Goal: Find contact information: Find contact information

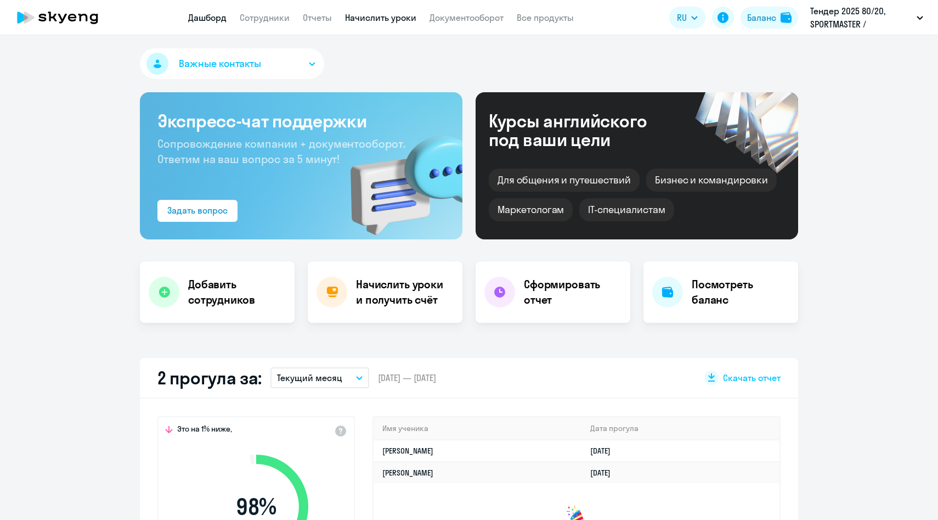
click at [394, 20] on link "Начислить уроки" at bounding box center [380, 17] width 71 height 11
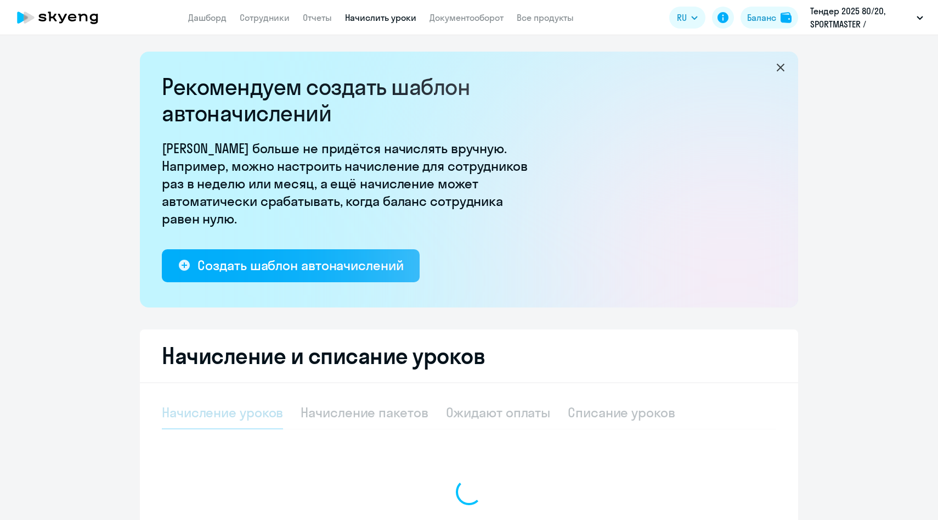
select select "10"
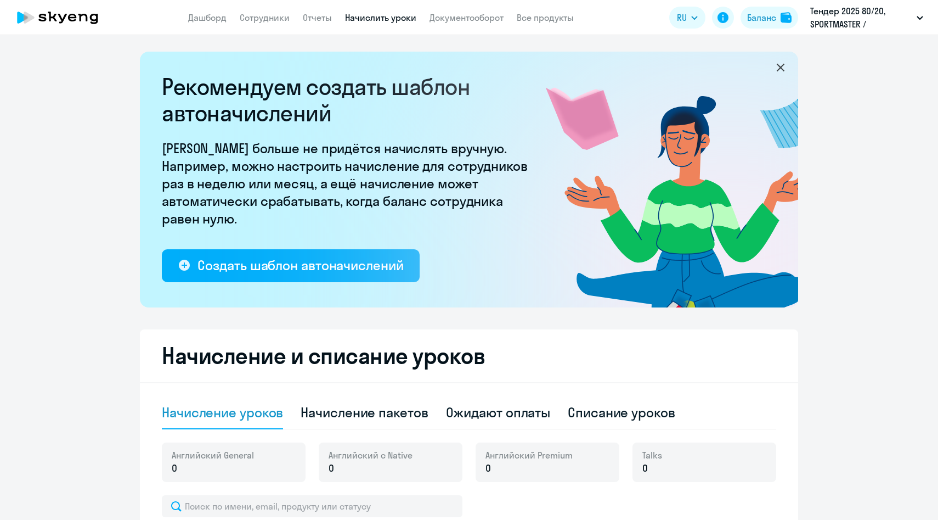
scroll to position [129, 0]
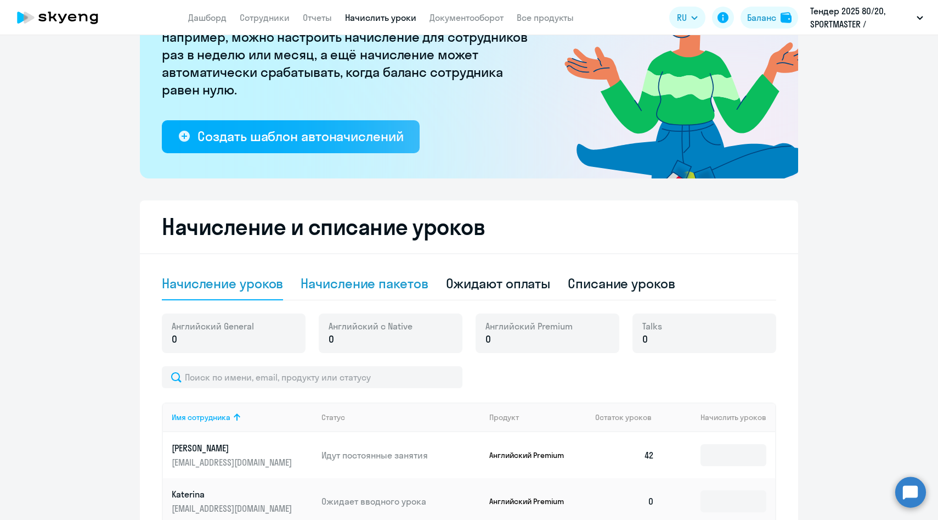
click at [335, 287] on div "Начисление пакетов" at bounding box center [364, 283] width 127 height 18
select select "10"
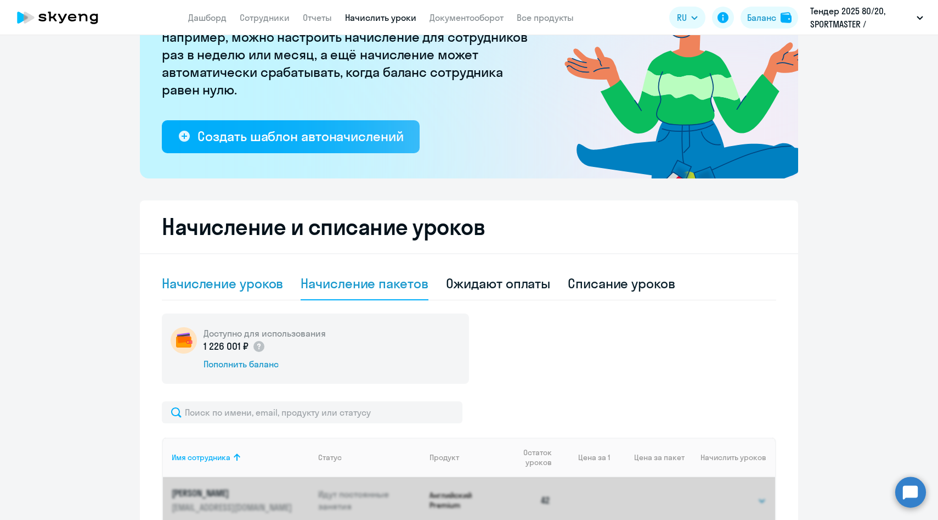
click at [237, 295] on div "Начисление уроков" at bounding box center [222, 283] width 121 height 33
select select "10"
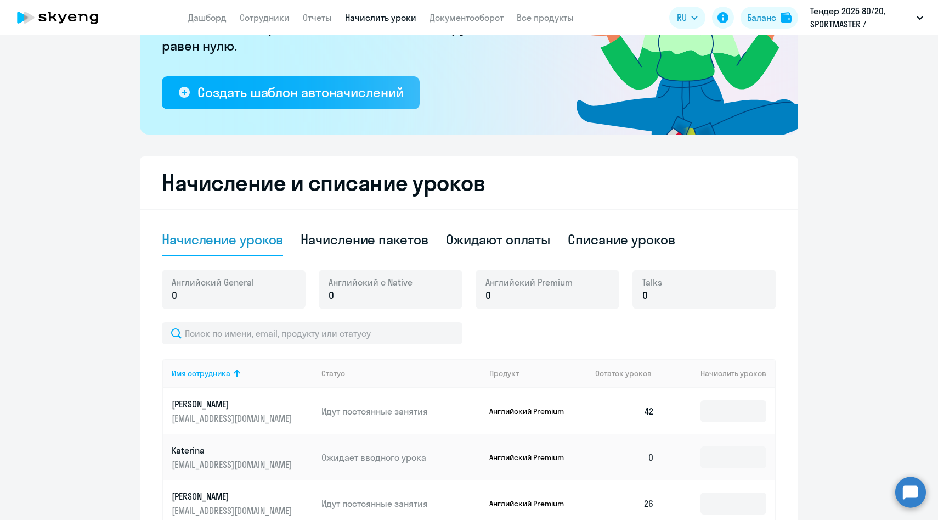
scroll to position [176, 0]
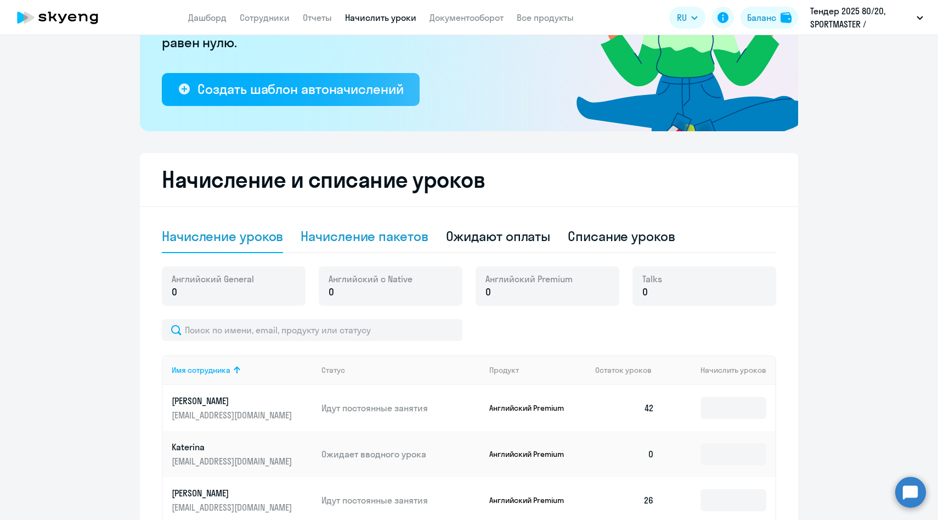
click at [339, 238] on div "Начисление пакетов" at bounding box center [364, 236] width 127 height 18
select select "10"
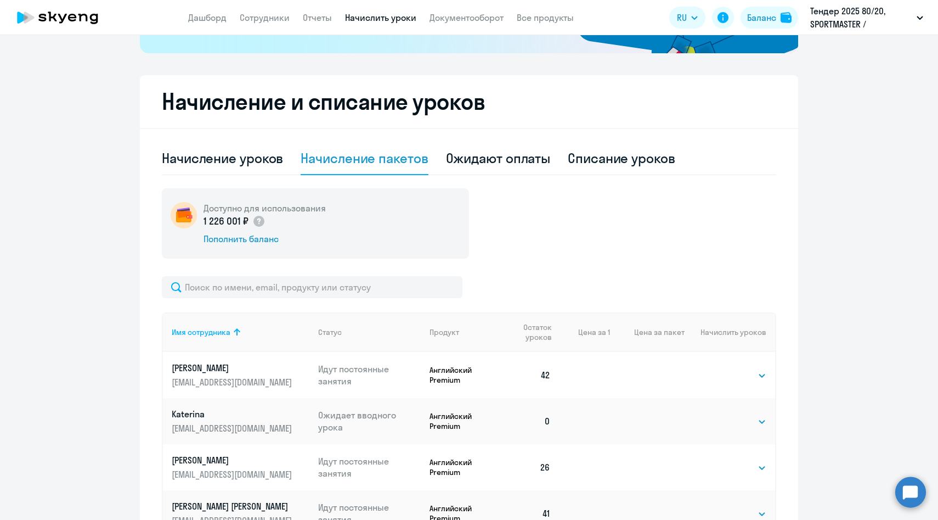
scroll to position [265, 0]
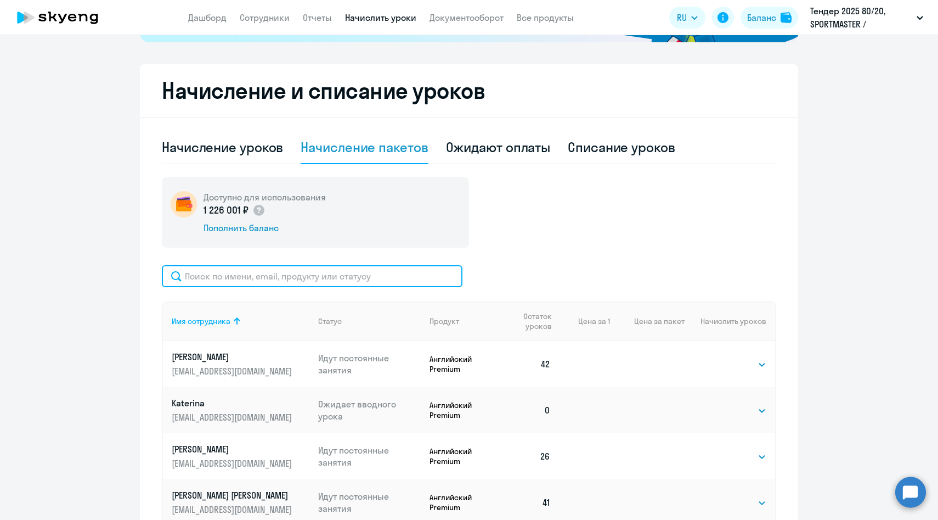
click at [294, 279] on input "text" at bounding box center [312, 276] width 301 height 22
paste input "[PERSON_NAME]"
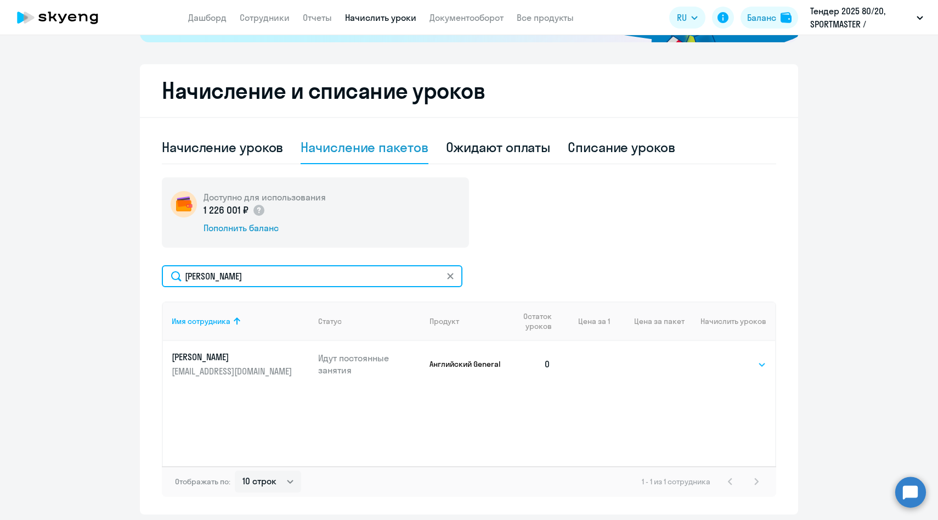
type input "[PERSON_NAME]"
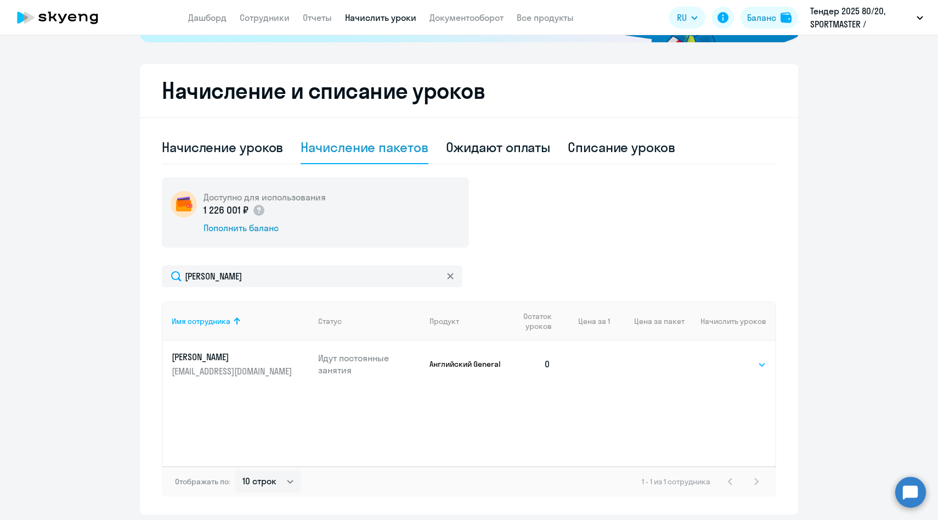
click at [730, 365] on select "Выбрать 4 8 16 32 64 96 128" at bounding box center [744, 364] width 45 height 13
select select "64"
click at [722, 358] on select "Выбрать 4 8 16 32 64 96 128" at bounding box center [744, 364] width 45 height 13
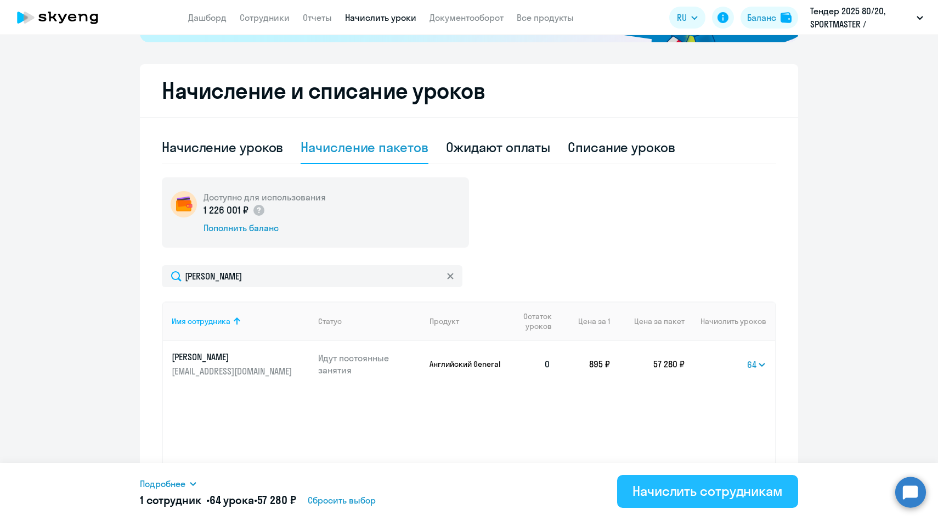
click at [700, 487] on div "Начислить сотрудникам" at bounding box center [708, 491] width 150 height 18
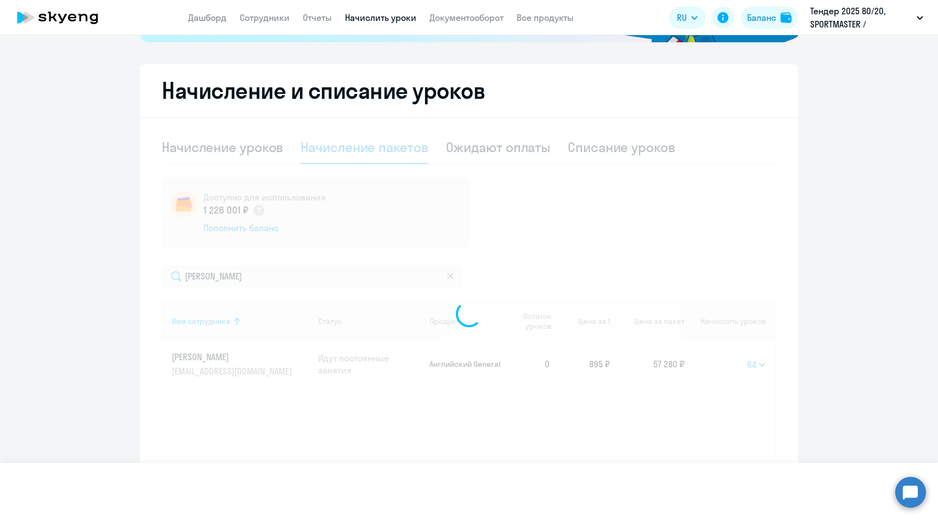
select select
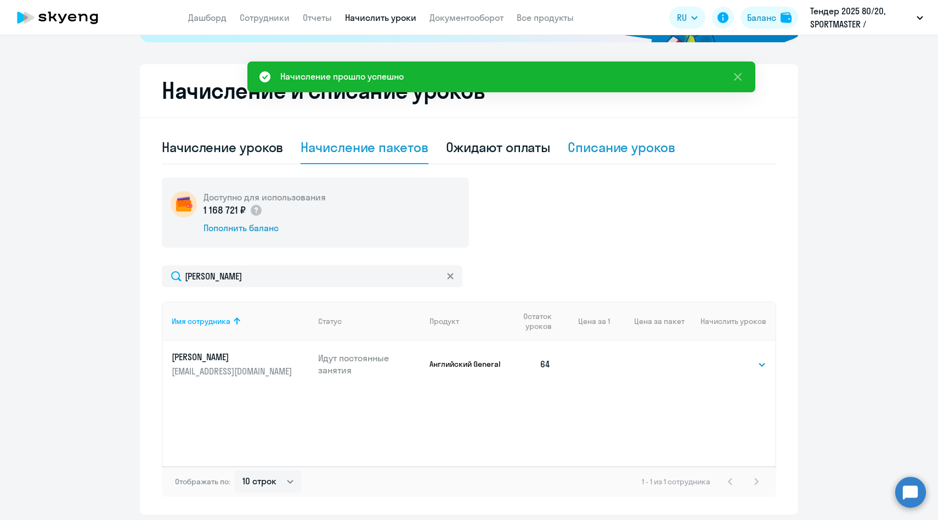
click at [609, 146] on div "Списание уроков" at bounding box center [622, 147] width 108 height 18
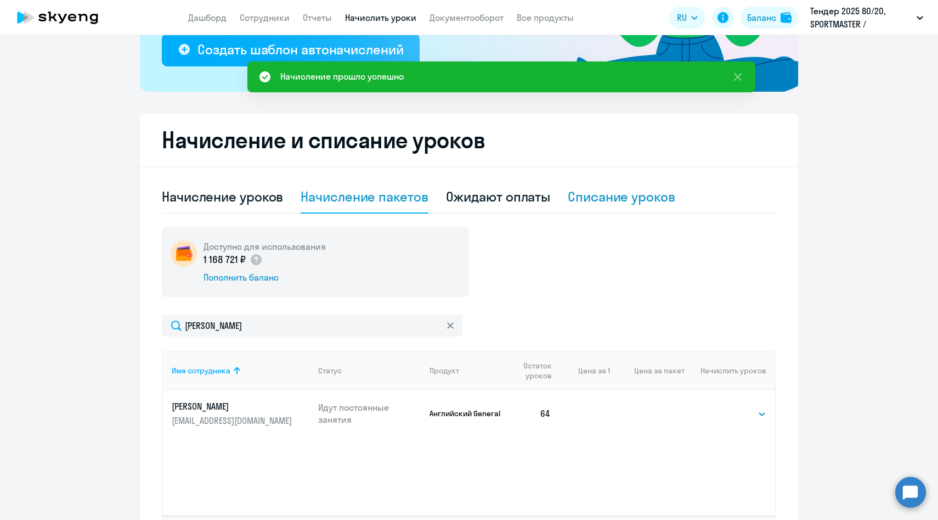
select select "10"
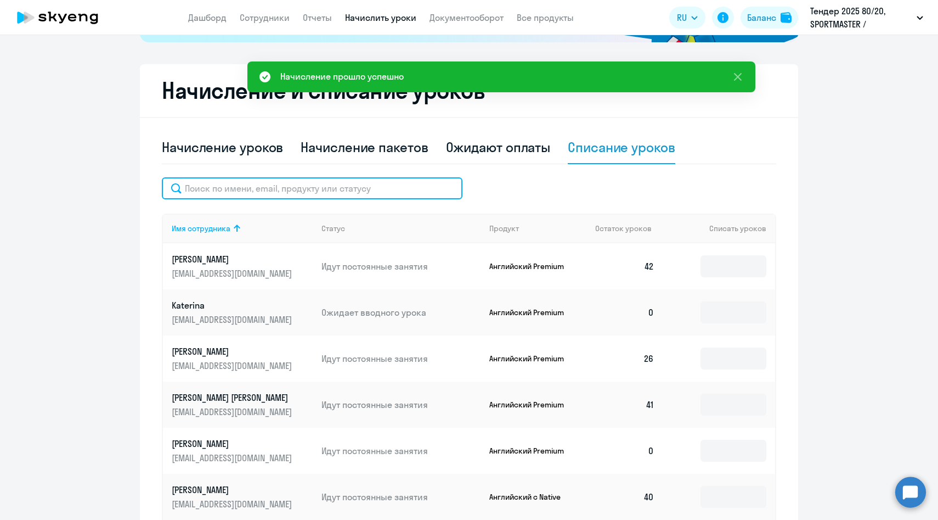
click at [285, 181] on input "text" at bounding box center [312, 188] width 301 height 22
paste input "[PERSON_NAME]"
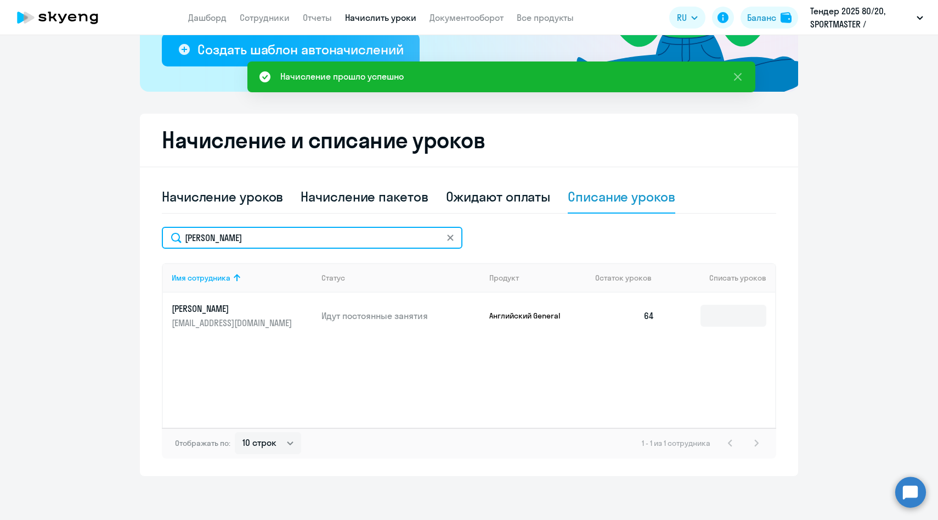
scroll to position [216, 0]
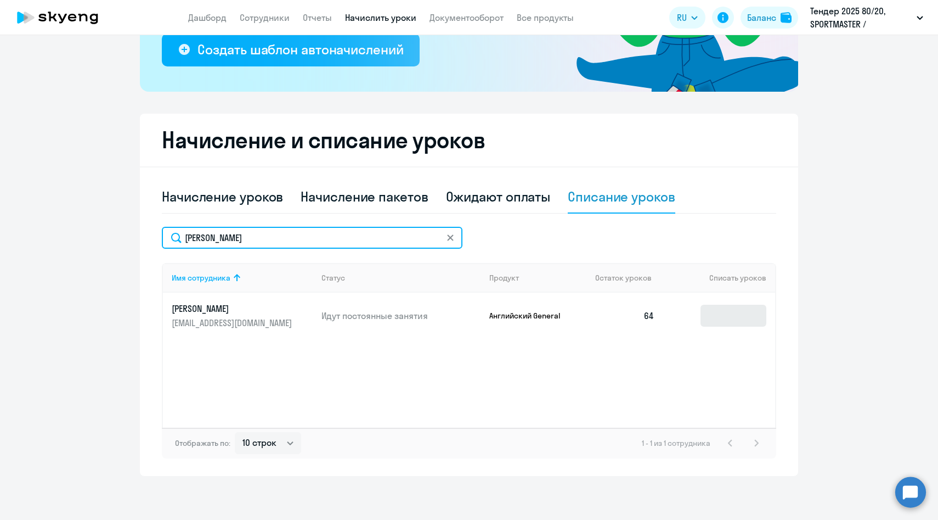
type input "[PERSON_NAME]"
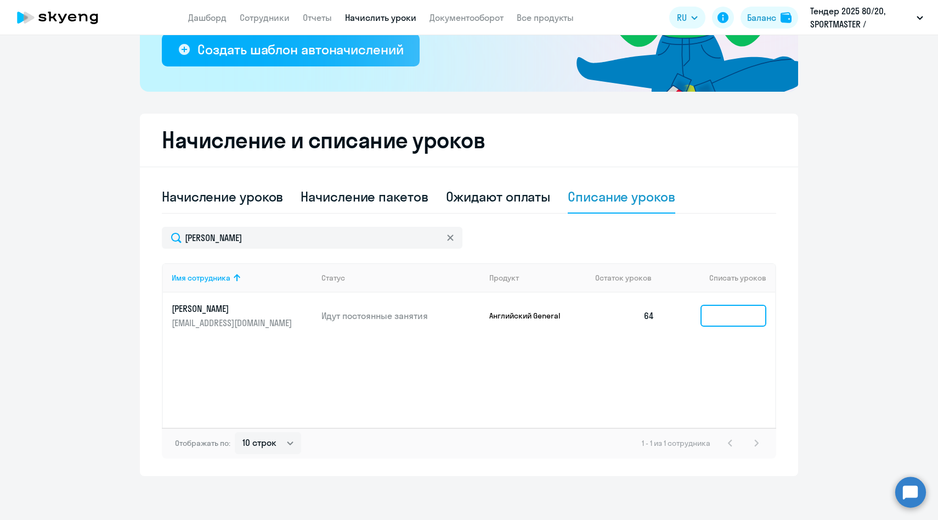
click at [719, 320] on input at bounding box center [734, 316] width 66 height 22
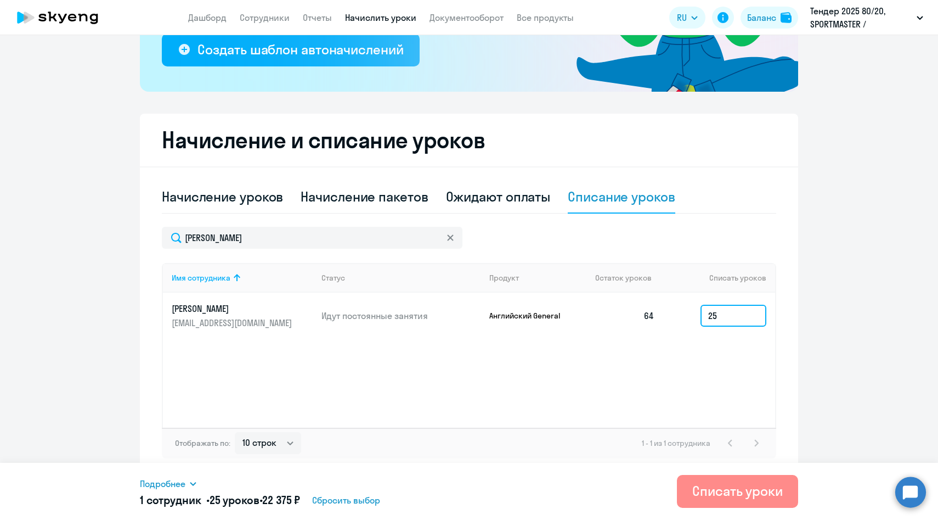
type input "25"
click at [695, 493] on div "Списать уроки" at bounding box center [738, 491] width 91 height 18
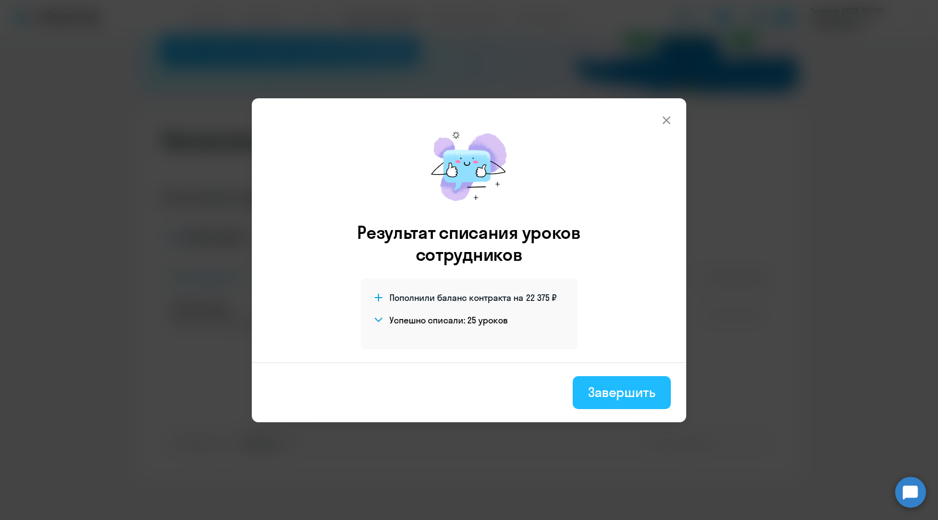
click at [610, 398] on div "Завершить" at bounding box center [621, 392] width 67 height 18
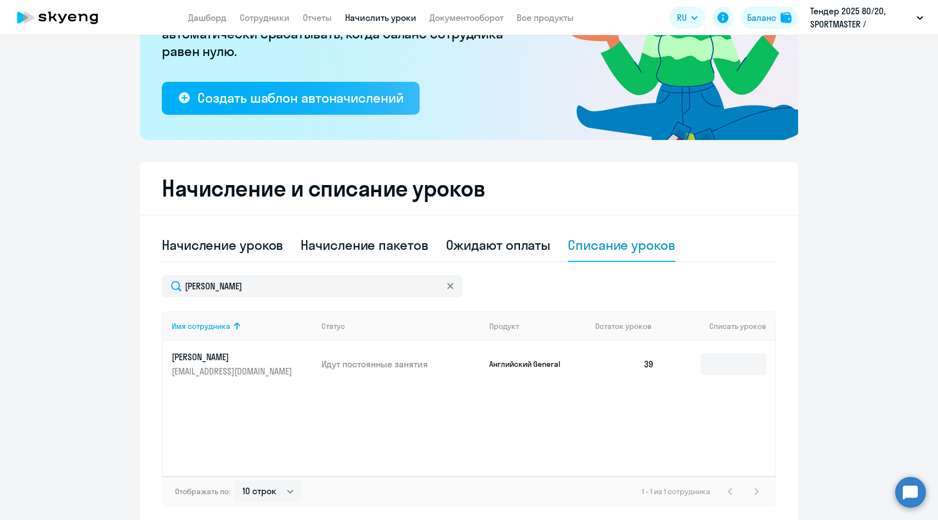
scroll to position [0, 0]
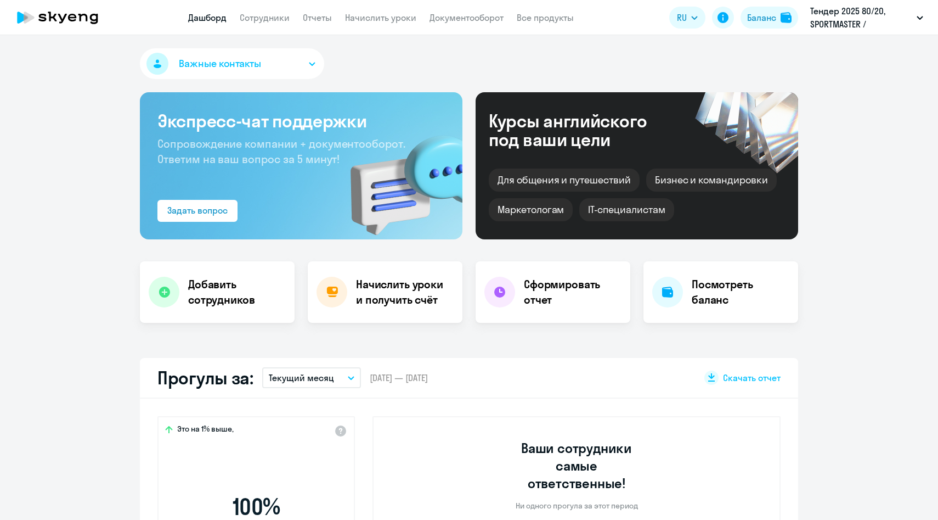
select select "30"
click at [274, 21] on link "Сотрудники" at bounding box center [265, 17] width 50 height 11
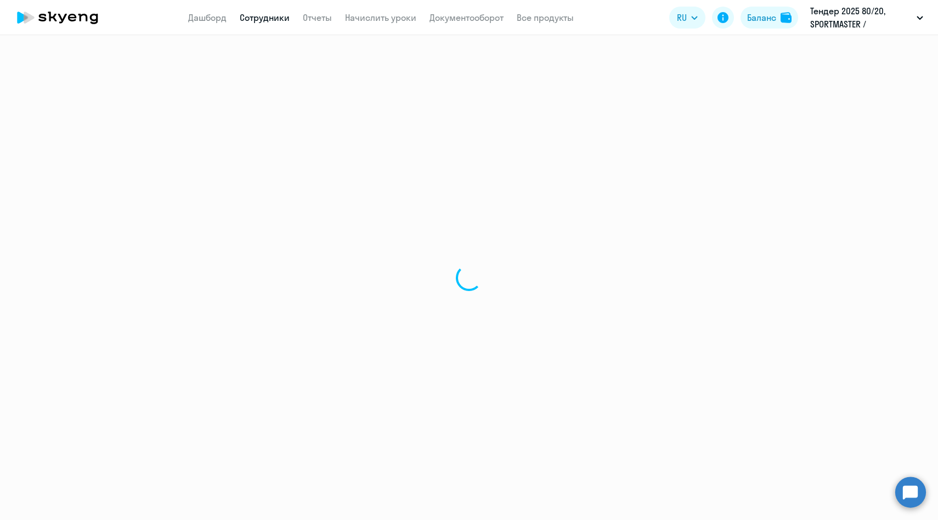
select select "30"
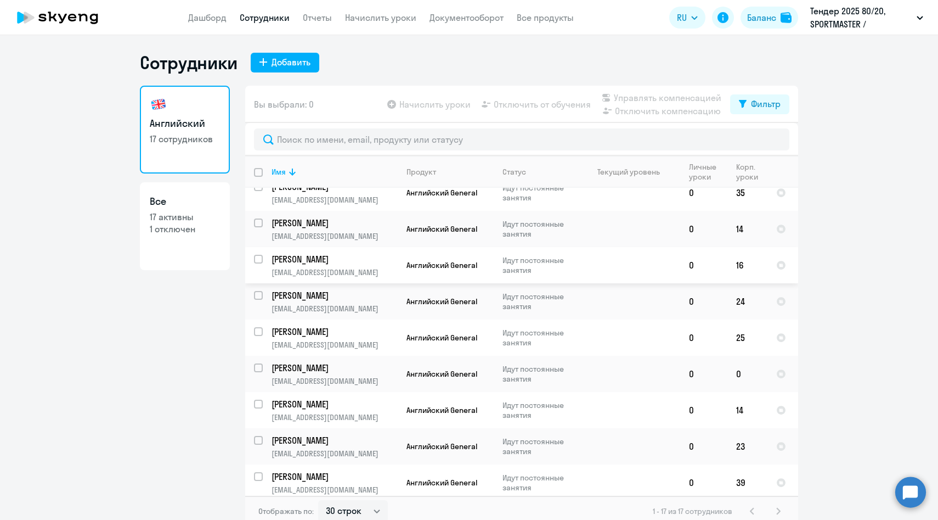
scroll to position [7, 0]
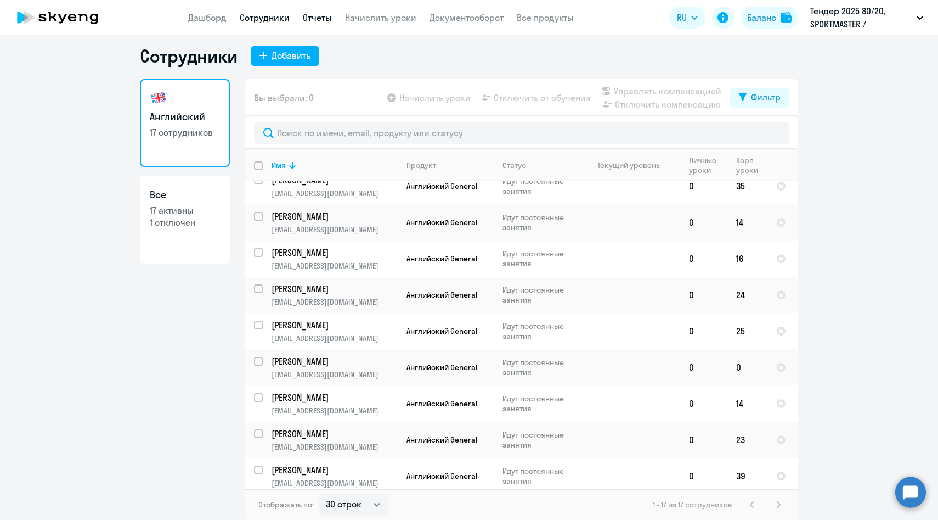
click at [317, 20] on link "Отчеты" at bounding box center [317, 17] width 29 height 11
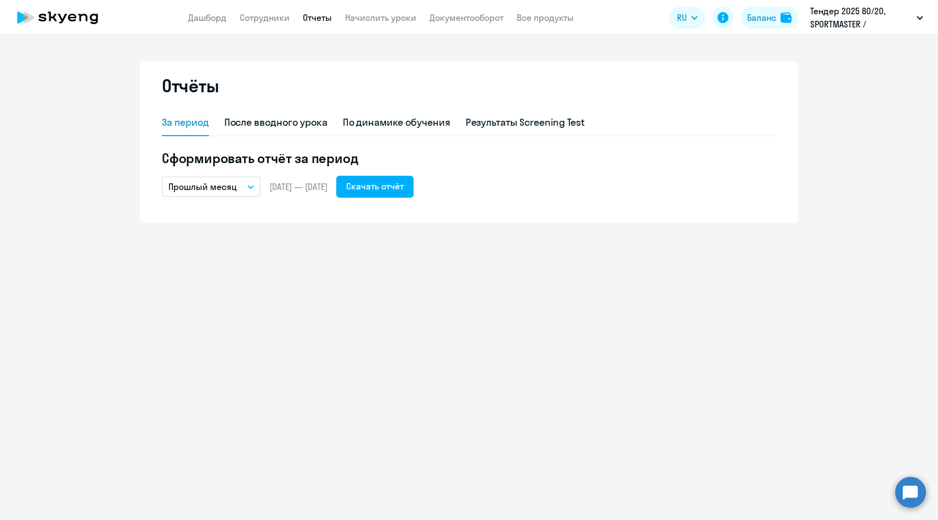
click at [227, 186] on p "Прошлый месяц" at bounding box center [202, 186] width 69 height 13
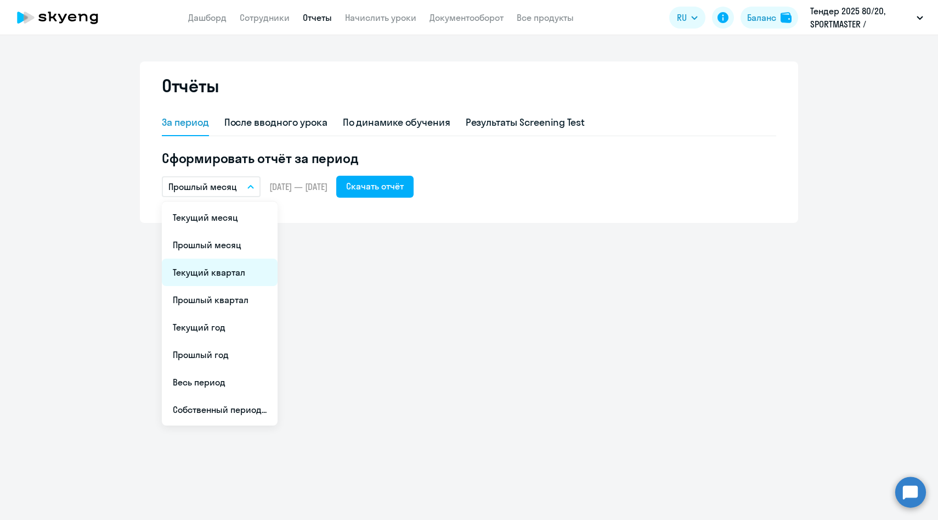
click at [207, 277] on li "Текущий квартал" at bounding box center [220, 271] width 116 height 27
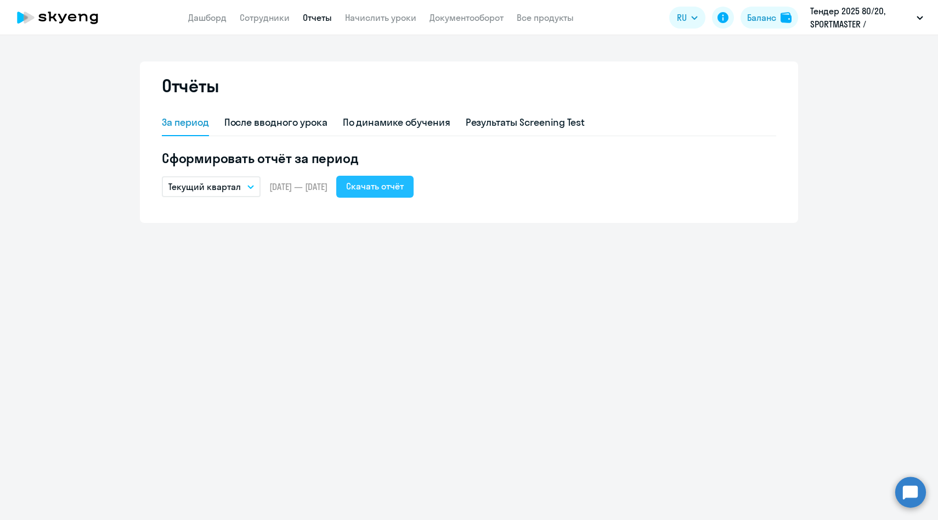
click at [404, 187] on div "Скачать отчёт" at bounding box center [375, 185] width 58 height 13
click at [263, 22] on link "Сотрудники" at bounding box center [265, 17] width 50 height 11
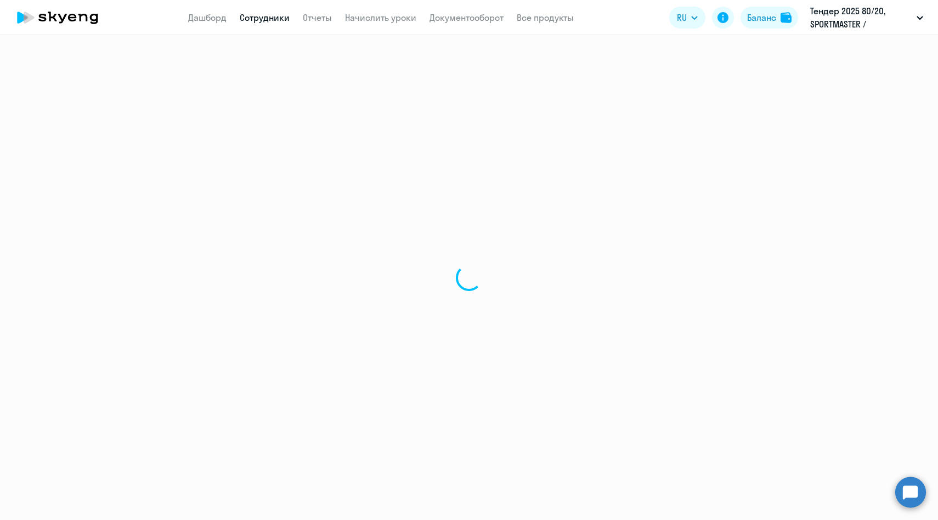
select select "30"
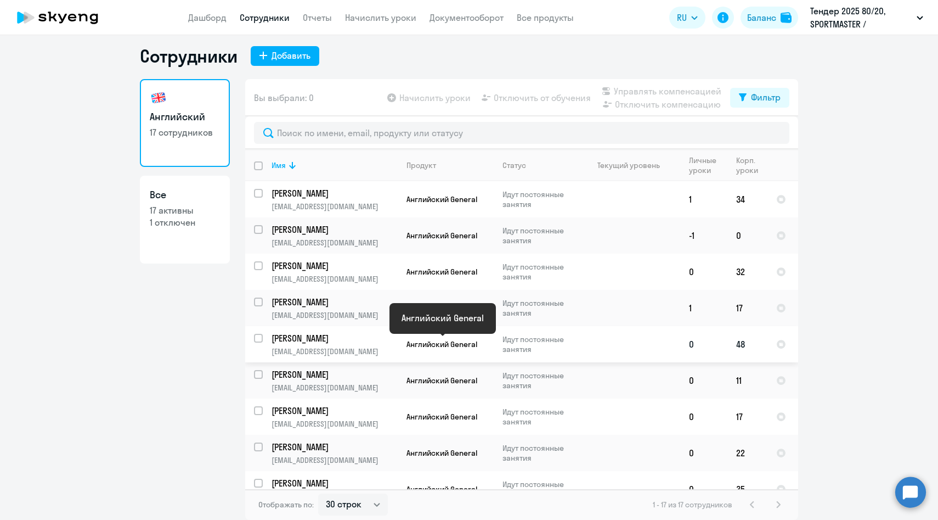
click at [434, 345] on span "Английский General" at bounding box center [442, 344] width 71 height 10
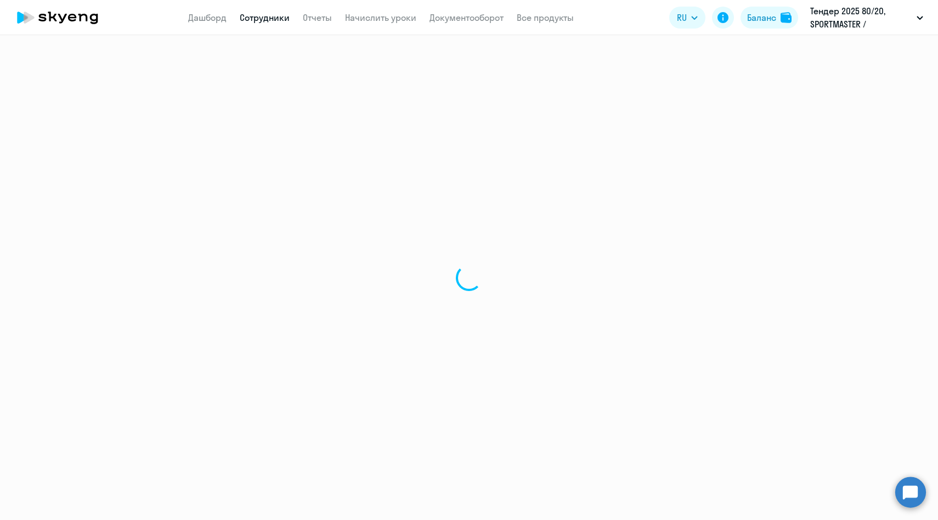
select select "english"
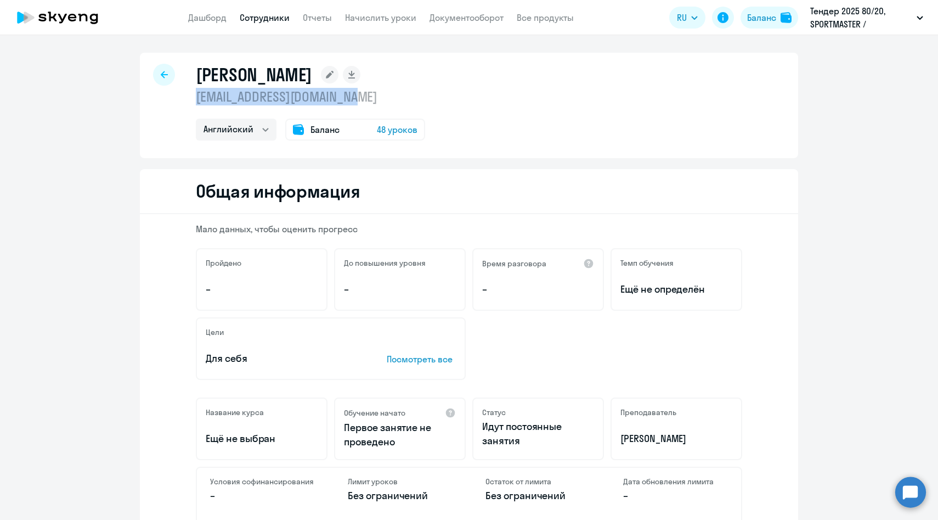
drag, startPoint x: 368, startPoint y: 103, endPoint x: 198, endPoint y: 98, distance: 170.2
click at [198, 98] on p "epopova@vostok-electra.ru" at bounding box center [310, 97] width 229 height 18
copy p "epopova@vostok-electra.ru"
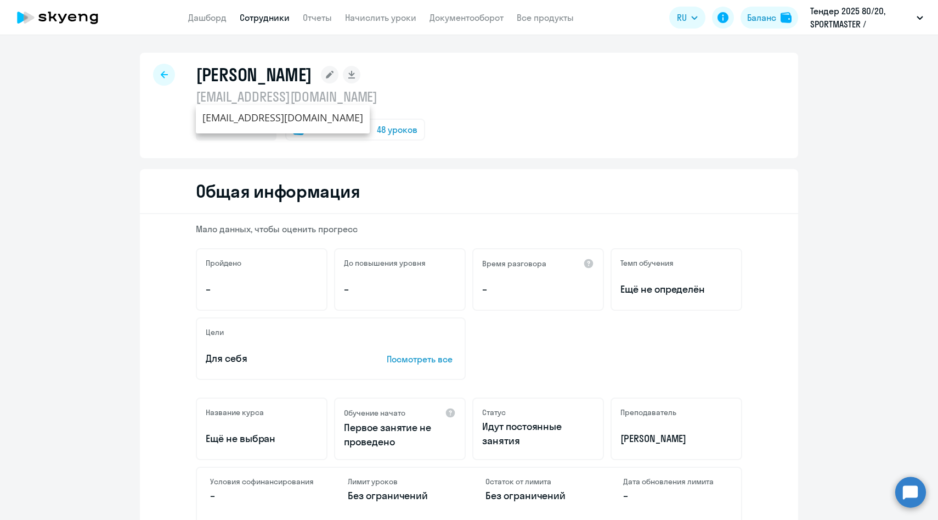
click at [162, 73] on icon at bounding box center [164, 74] width 7 height 7
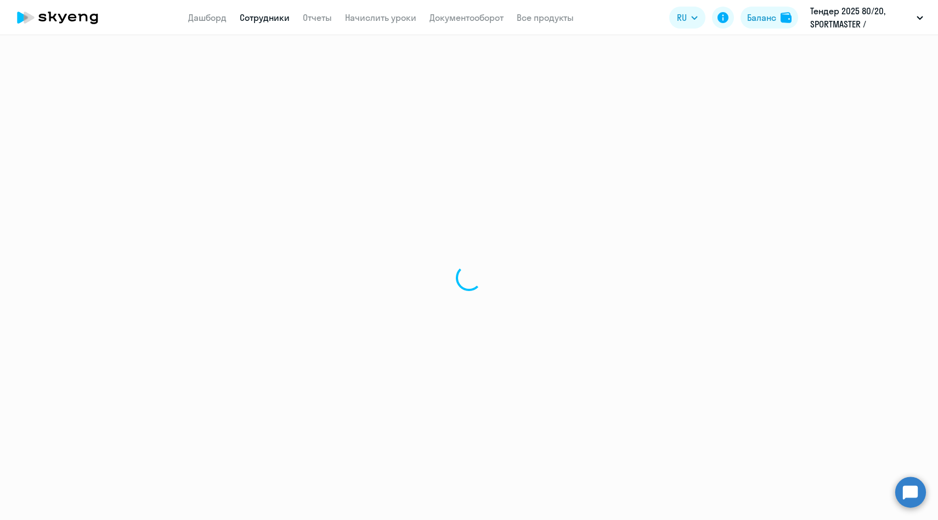
select select "30"
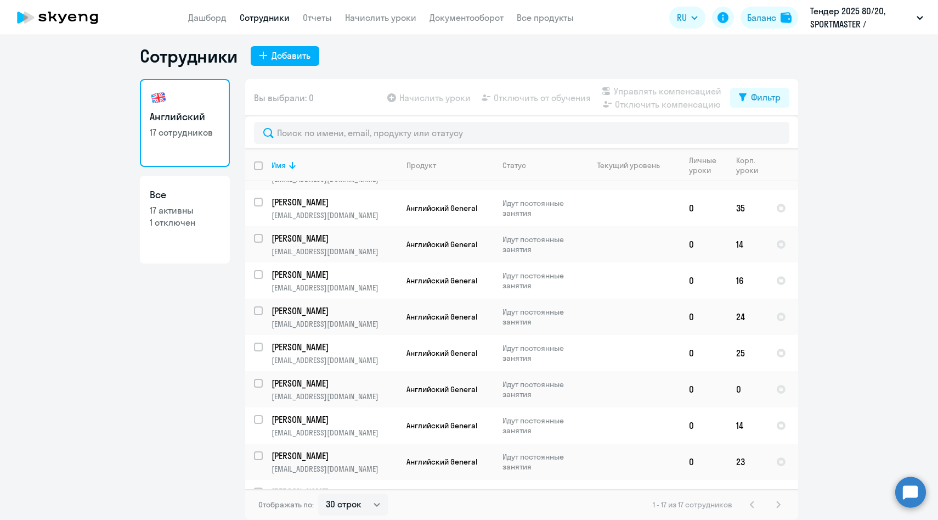
scroll to position [303, 0]
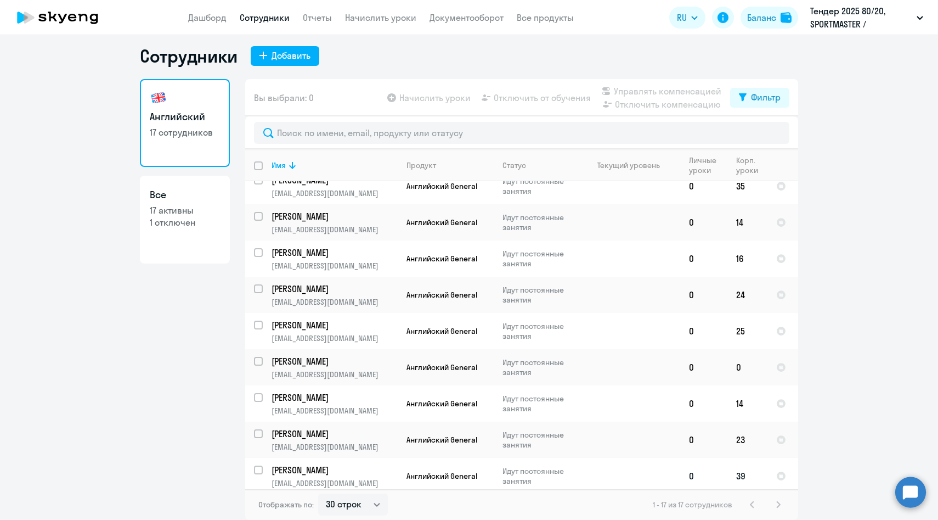
click at [320, 478] on p "abaranova@vostok-electra.ru" at bounding box center [335, 483] width 126 height 10
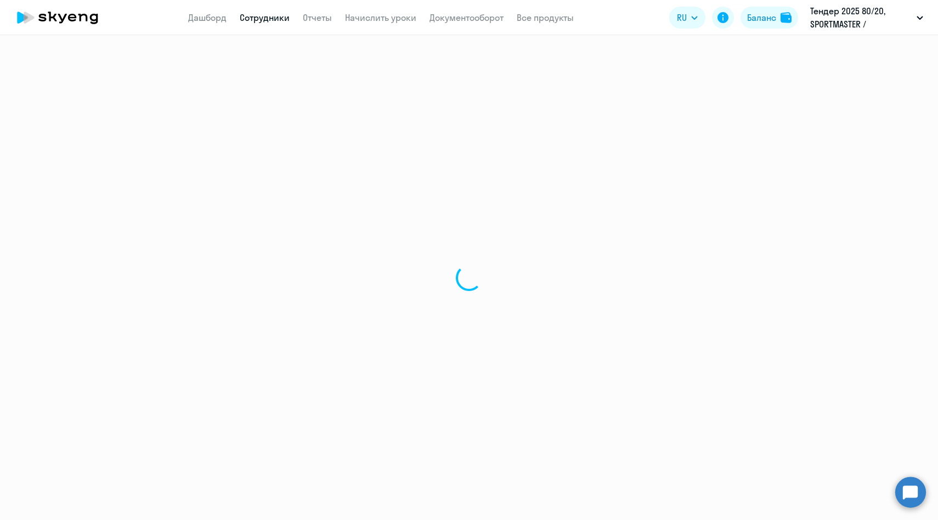
select select "english"
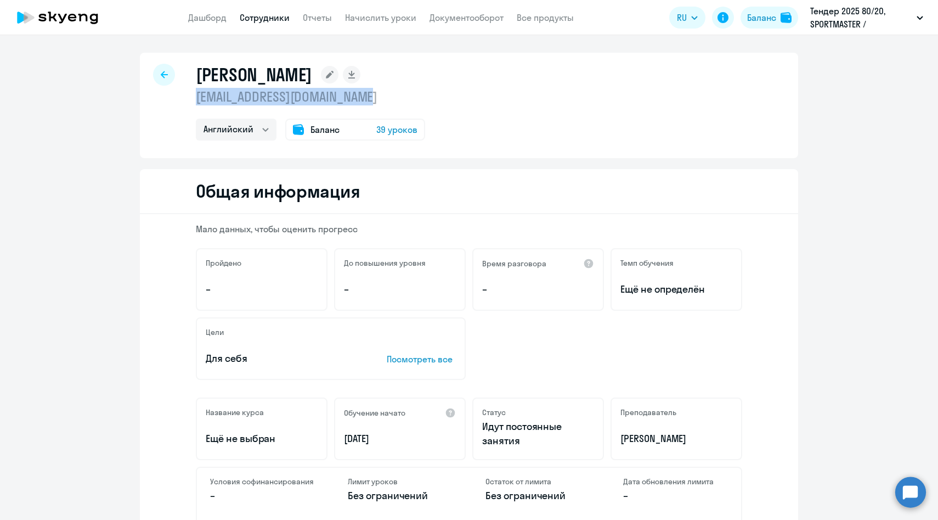
drag, startPoint x: 399, startPoint y: 94, endPoint x: 198, endPoint y: 93, distance: 201.4
click at [198, 93] on p "abaranova@vostok-electra.ru" at bounding box center [310, 97] width 229 height 18
copy p "abaranova@vostok-electra.ru"
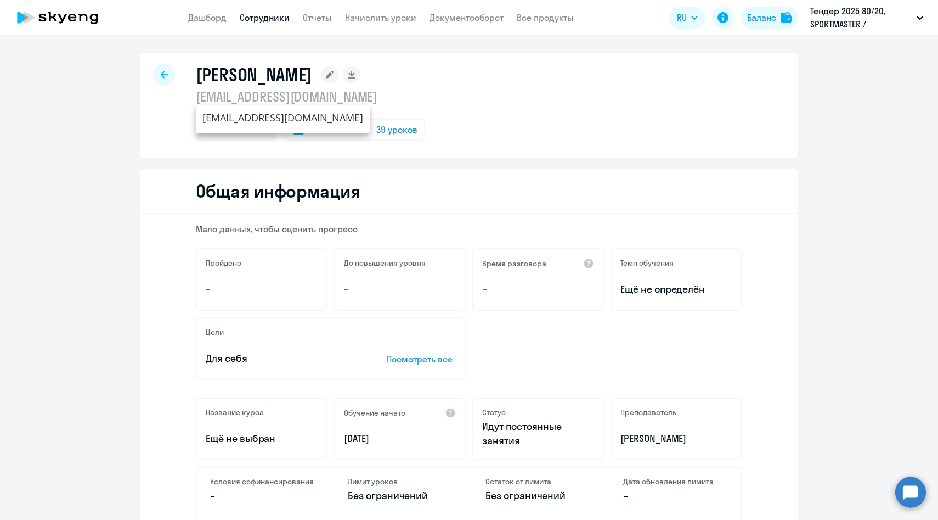
click at [168, 72] on div at bounding box center [164, 75] width 22 height 22
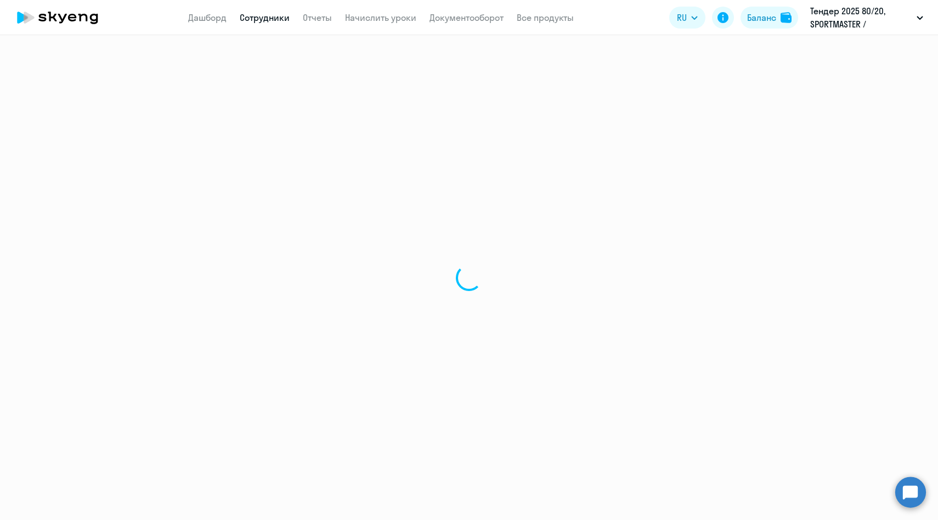
select select "30"
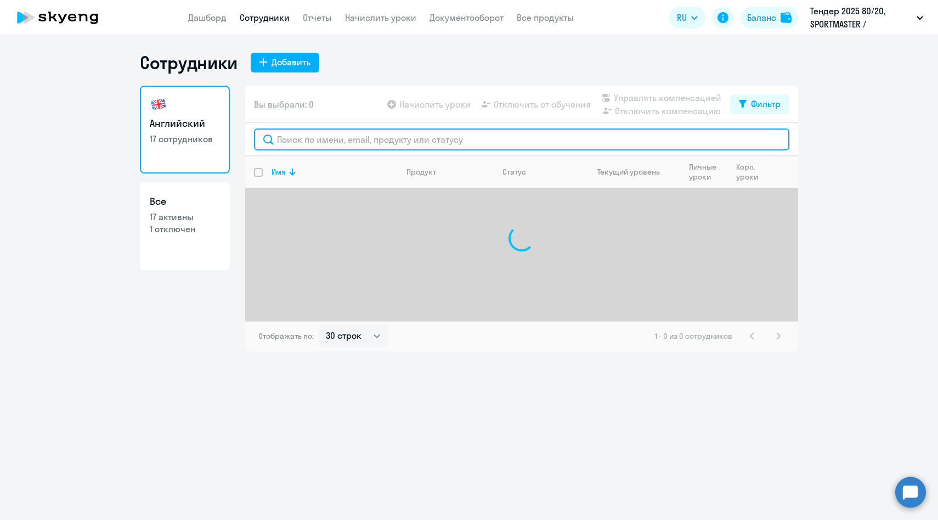
click at [302, 146] on input "text" at bounding box center [522, 139] width 536 height 22
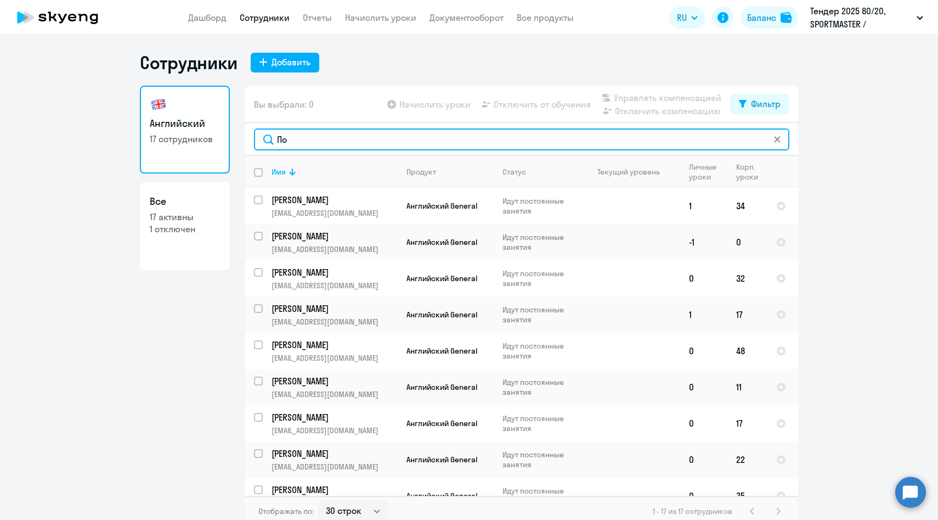
type input "Поп"
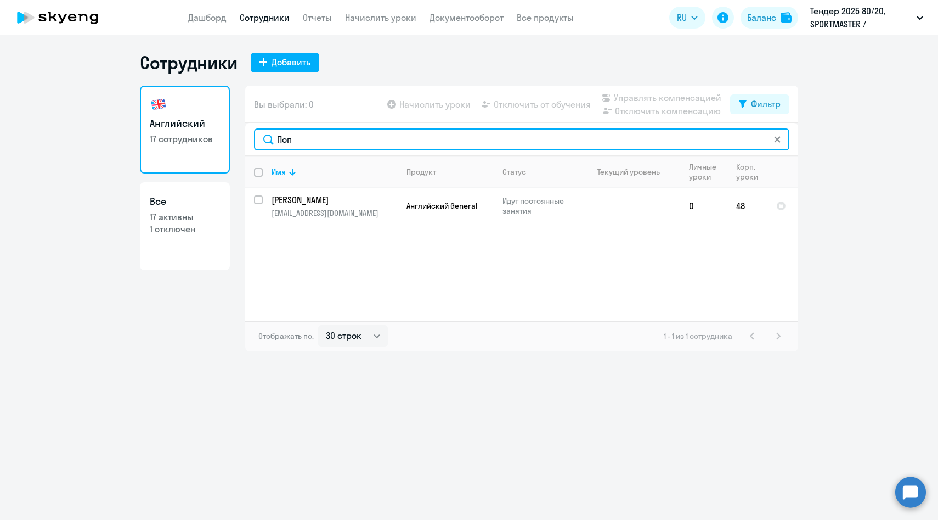
click at [284, 144] on input "Поп" at bounding box center [522, 139] width 536 height 22
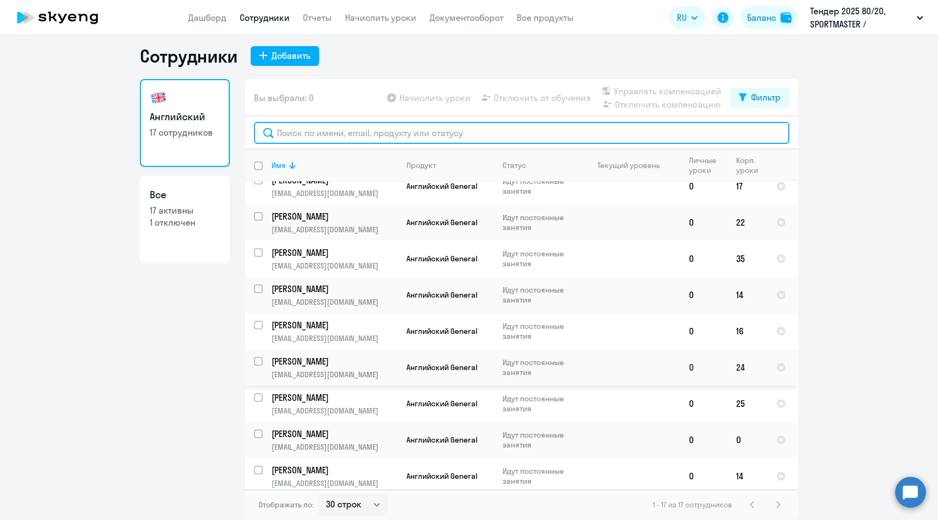
scroll to position [226, 0]
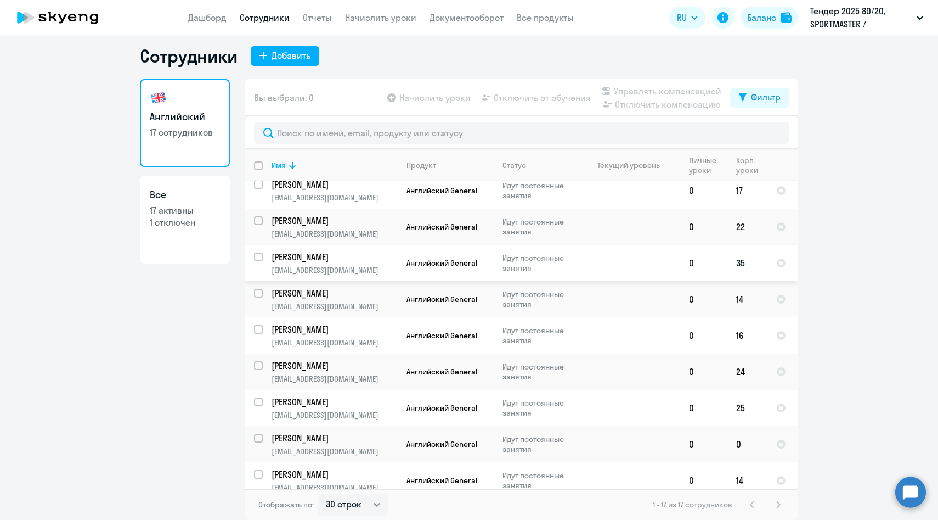
click at [330, 265] on p "zlaykka@yandex.ru" at bounding box center [335, 270] width 126 height 10
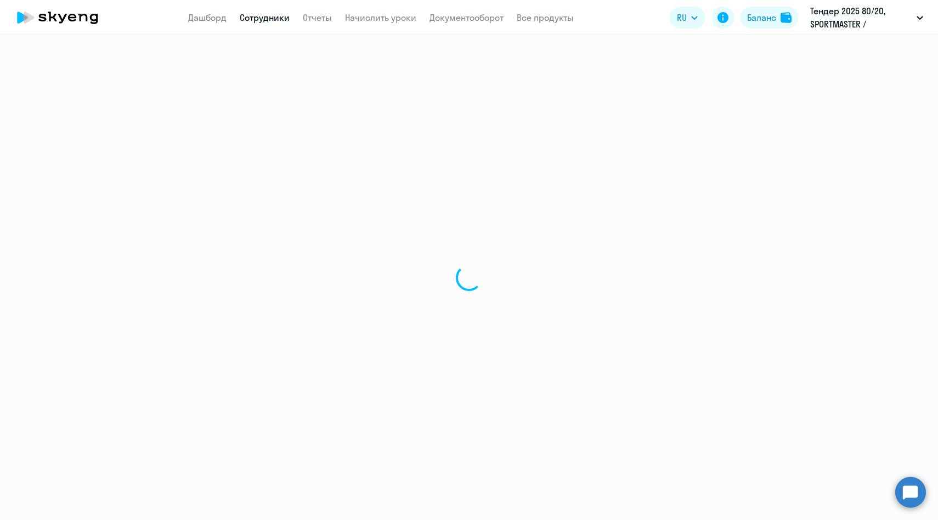
select select "english"
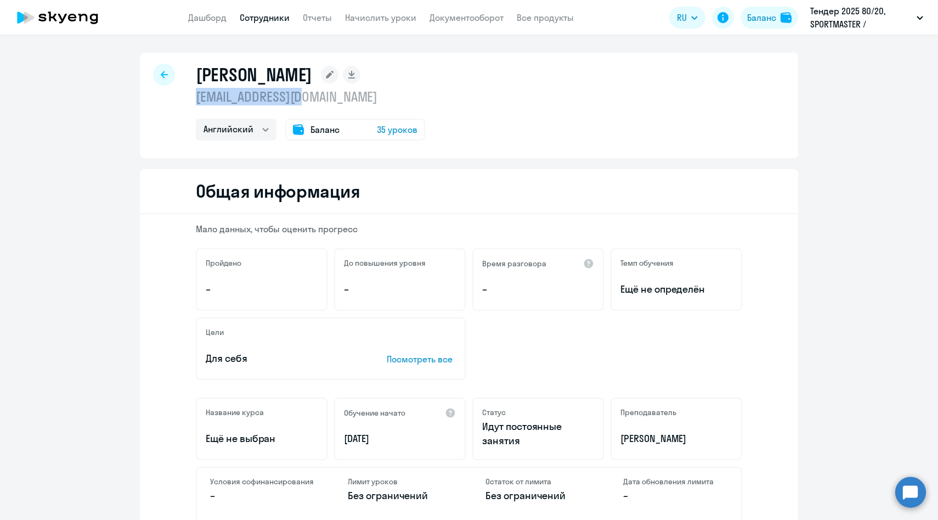
drag, startPoint x: 337, startPoint y: 100, endPoint x: 189, endPoint y: 102, distance: 148.2
click at [189, 102] on div "Косинцева Александра Николаевна zlaykka@yandex.ru Английский Баланс 35 уроков" at bounding box center [469, 105] width 659 height 105
copy p "zlaykka@yandex.ru"
click at [269, 20] on link "Сотрудники" at bounding box center [265, 17] width 50 height 11
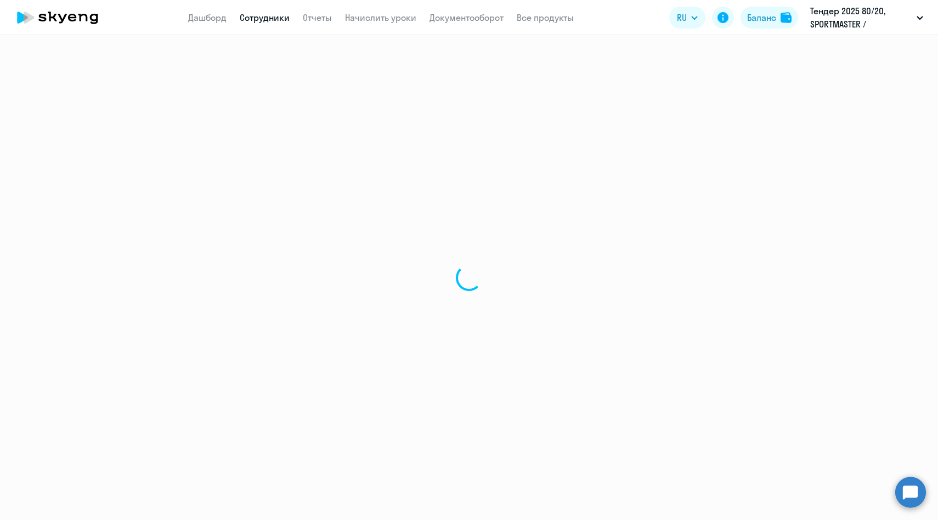
select select "30"
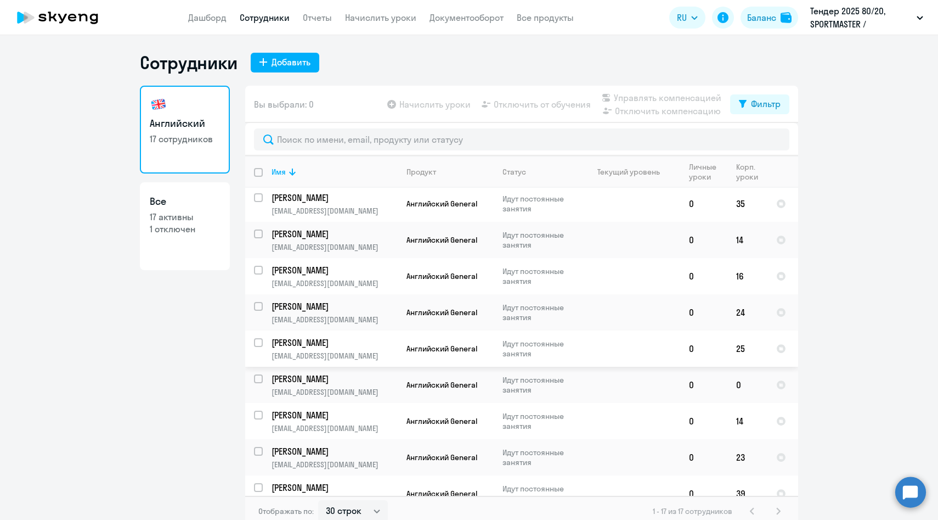
scroll to position [303, 0]
